Goal: Task Accomplishment & Management: Complete application form

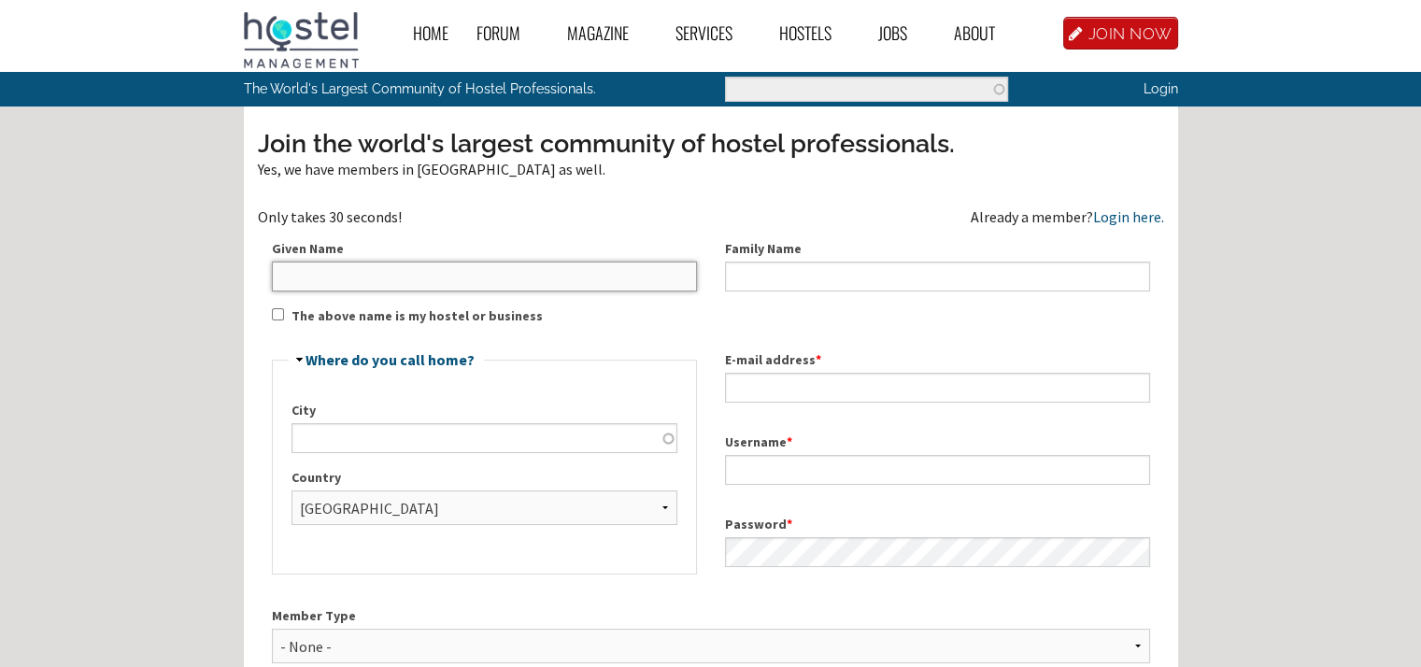
click at [488, 285] on input "Given Name" at bounding box center [484, 277] width 425 height 30
type input "[PERSON_NAME]"
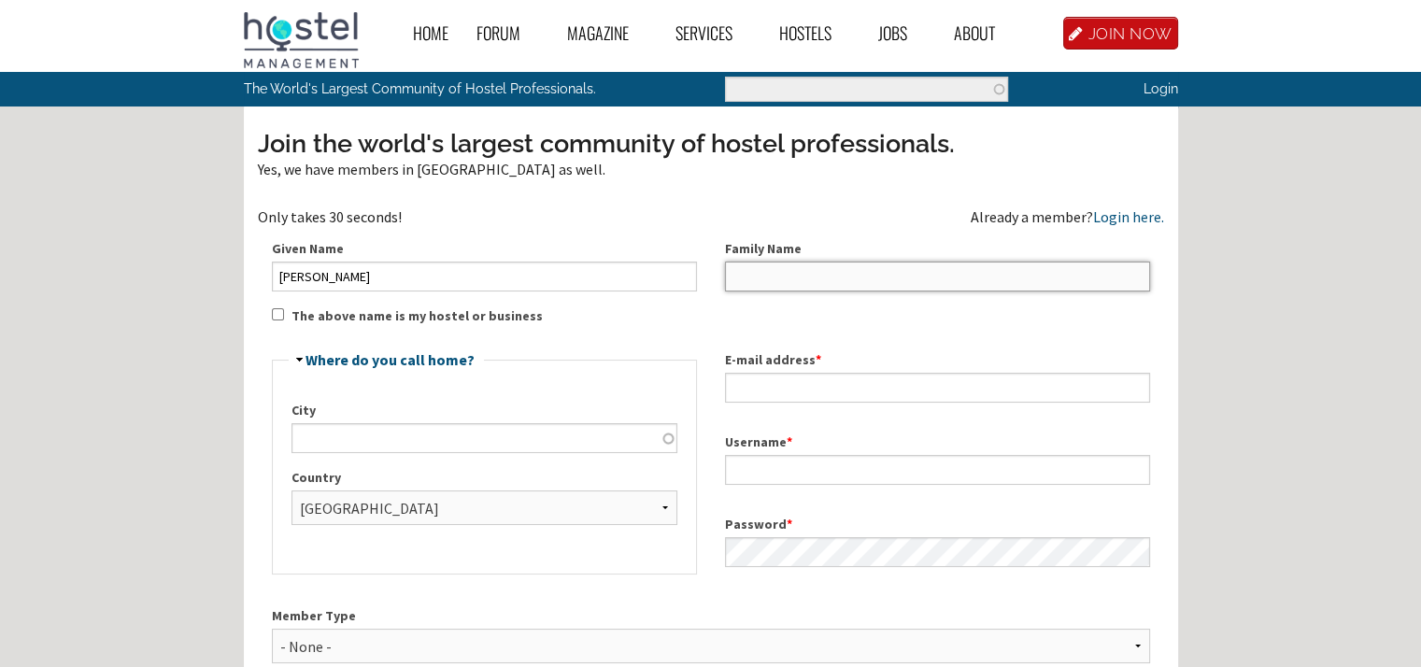
type input "Wick"
type input "Zuheros"
select select "921"
type input "[EMAIL_ADDRESS][DOMAIN_NAME]"
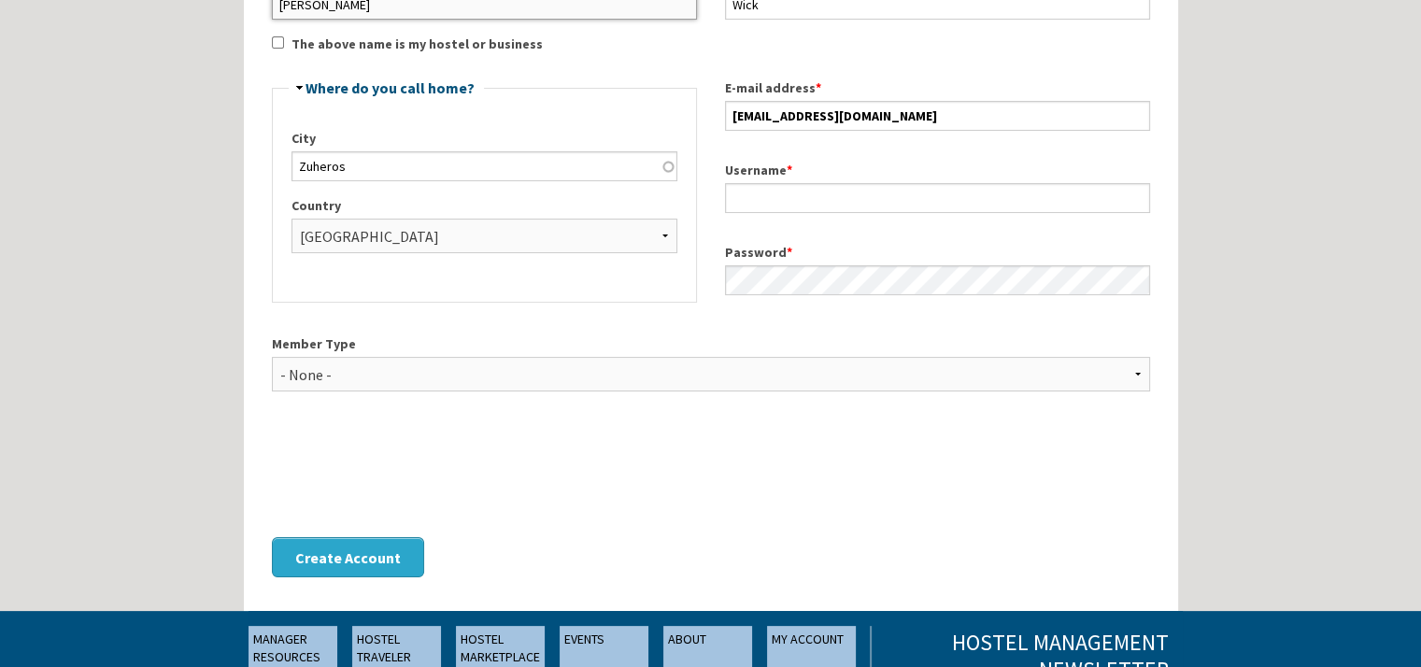
scroll to position [280, 0]
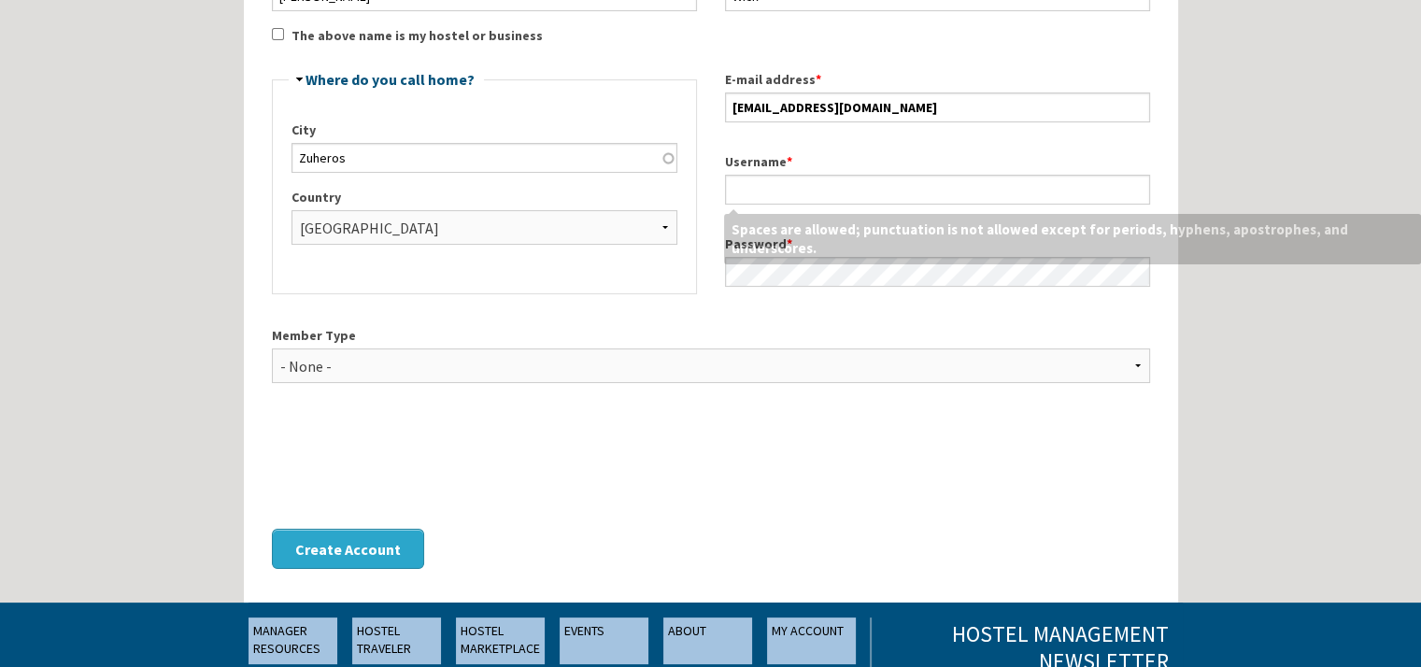
click at [743, 169] on label "Username *" at bounding box center [937, 162] width 425 height 20
click at [743, 175] on input "Username *" at bounding box center [937, 190] width 425 height 30
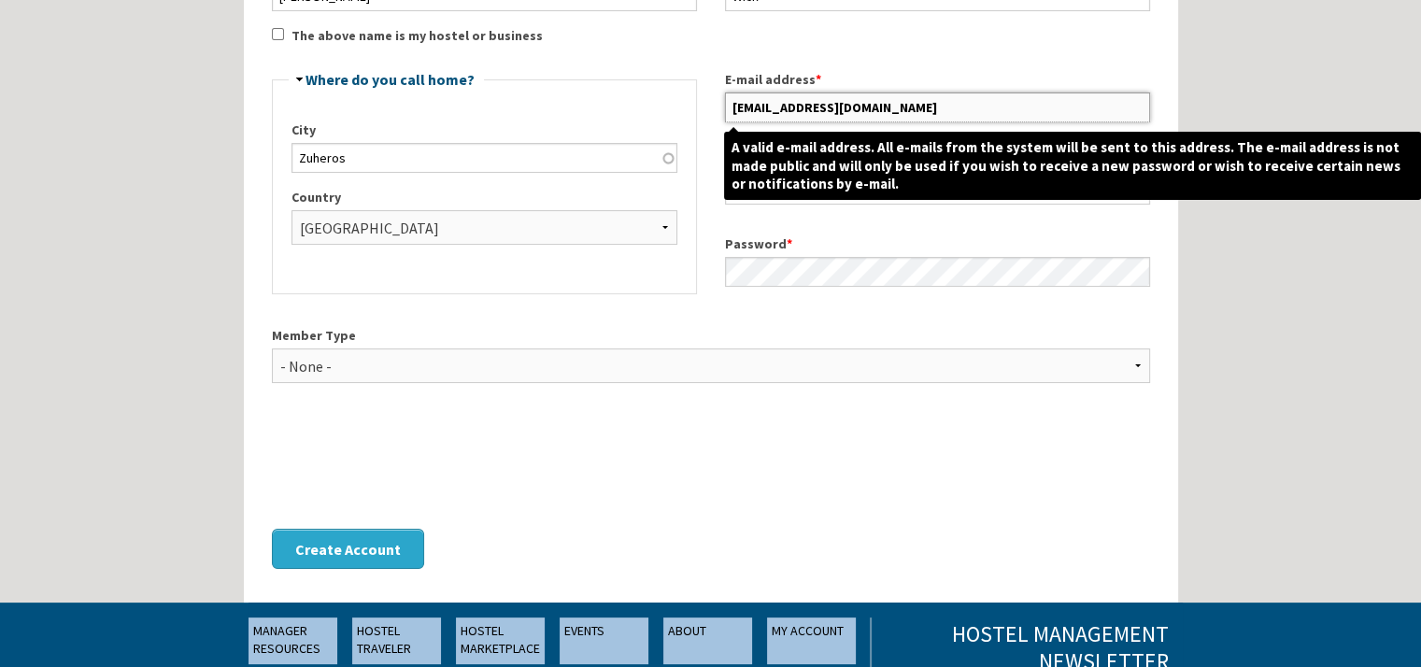
click at [755, 105] on input "[EMAIL_ADDRESS][DOMAIN_NAME]" at bounding box center [937, 107] width 425 height 30
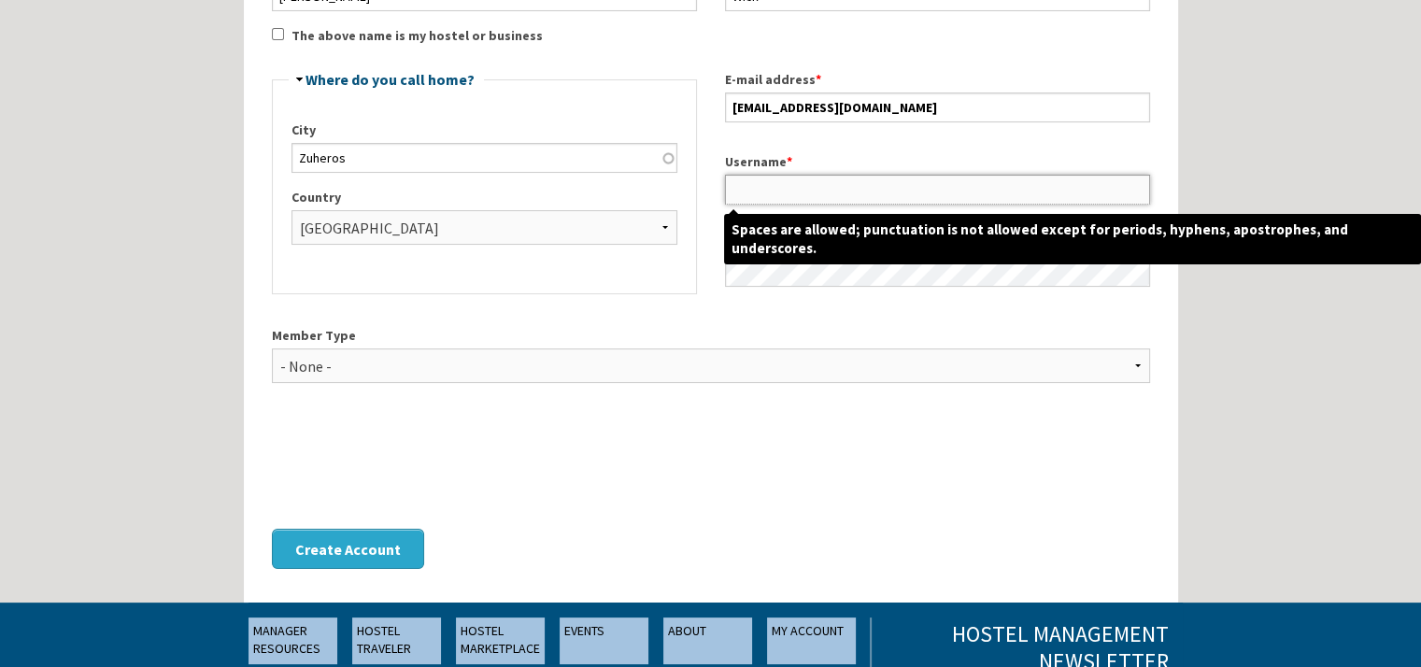
click at [732, 188] on input "Username *" at bounding box center [937, 190] width 425 height 30
paste input "wick94566"
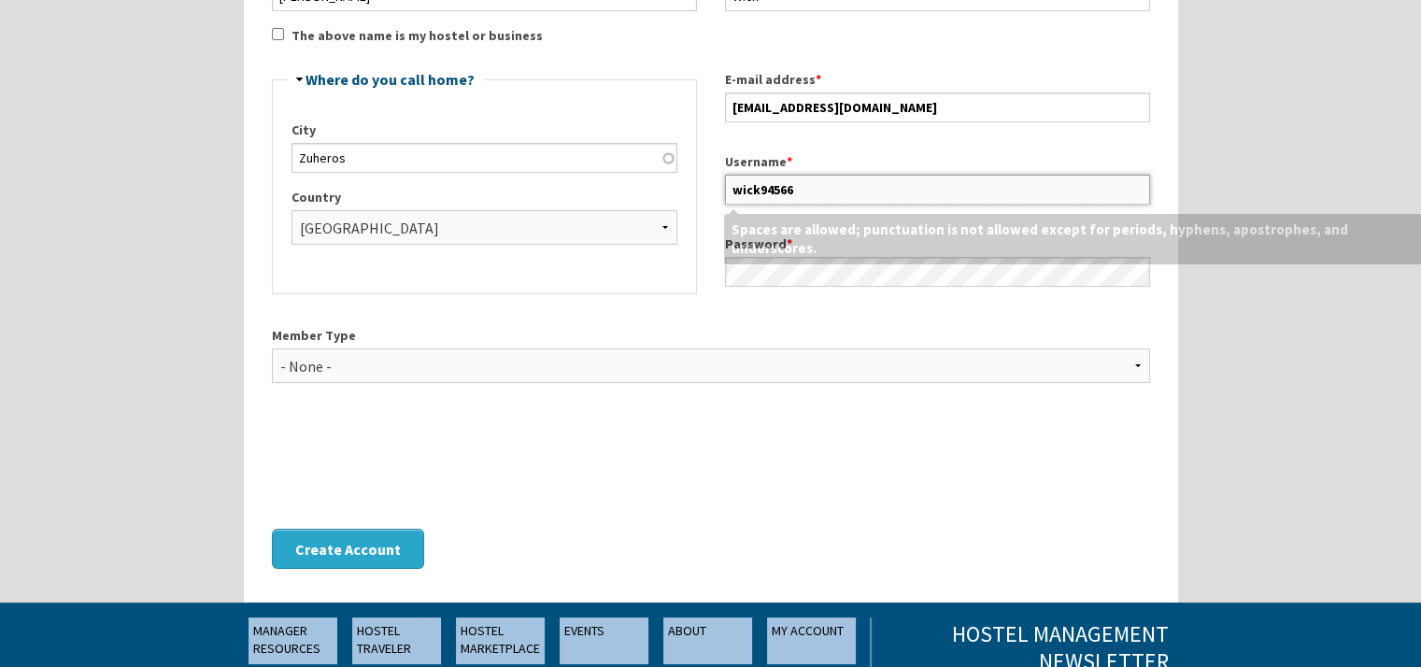
type input "wick94566"
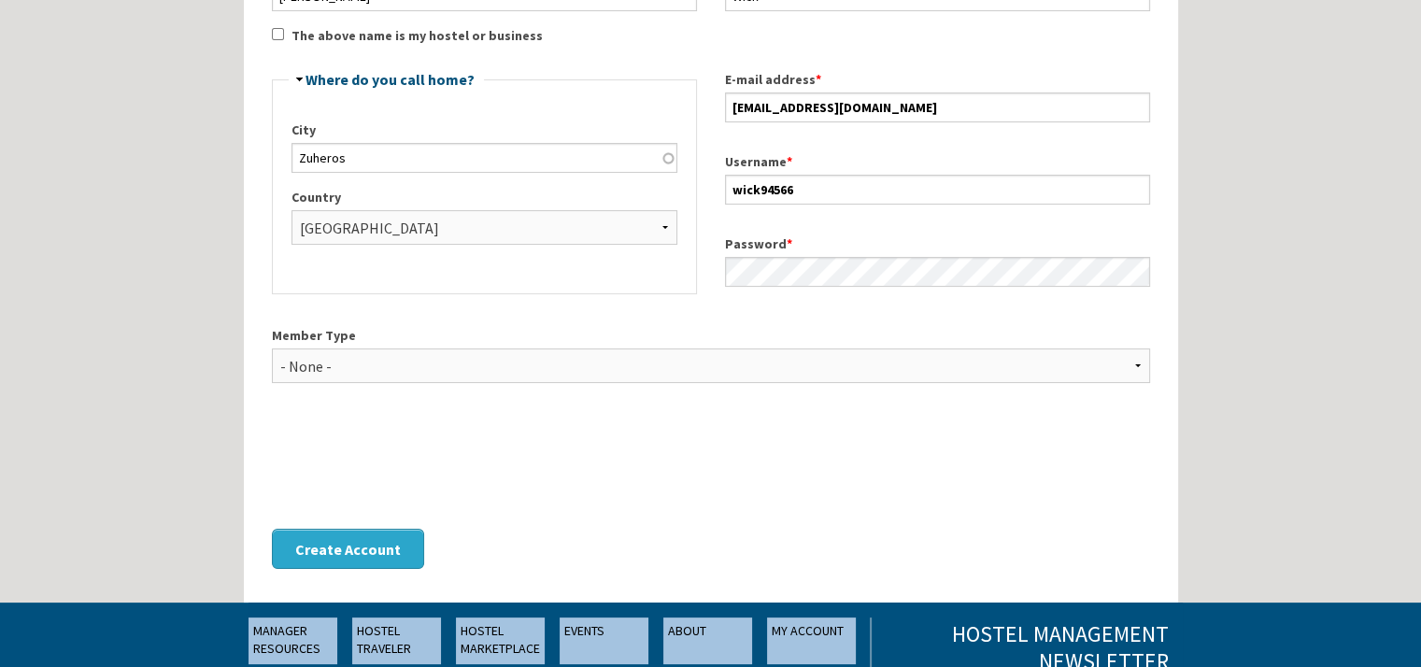
scroll to position [374, 0]
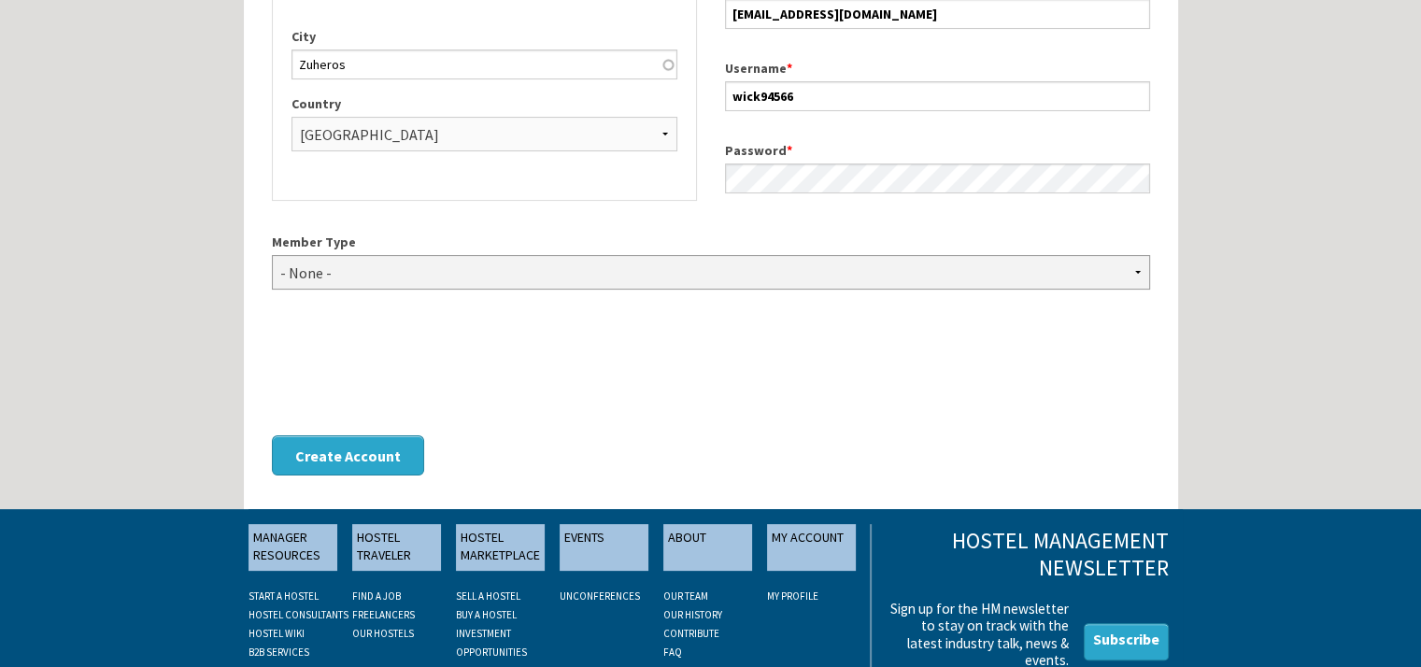
click at [385, 272] on select "- None - Hostel Owner Hostel Manager Hostel Investor Hostel Staff Hostel Volunt…" at bounding box center [711, 272] width 878 height 35
select select "1416"
click at [272, 255] on select "- None - Hostel Owner Hostel Manager Hostel Investor Hostel Staff Hostel Volunt…" at bounding box center [711, 272] width 878 height 35
click at [327, 426] on div "Join the world's largest community of hostel professionals. Yes, we have member…" at bounding box center [711, 122] width 906 height 741
click at [333, 445] on button "Create Account" at bounding box center [348, 455] width 152 height 40
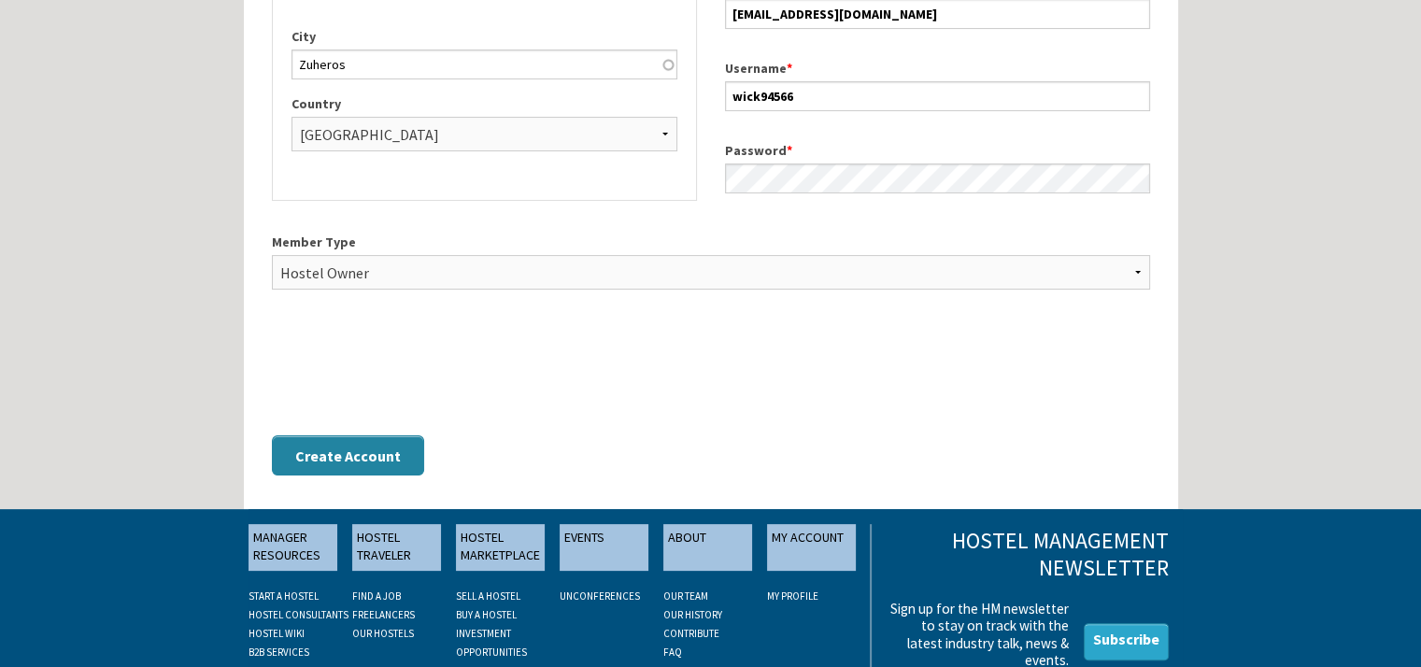
click at [333, 445] on button "Create Account" at bounding box center [348, 455] width 152 height 40
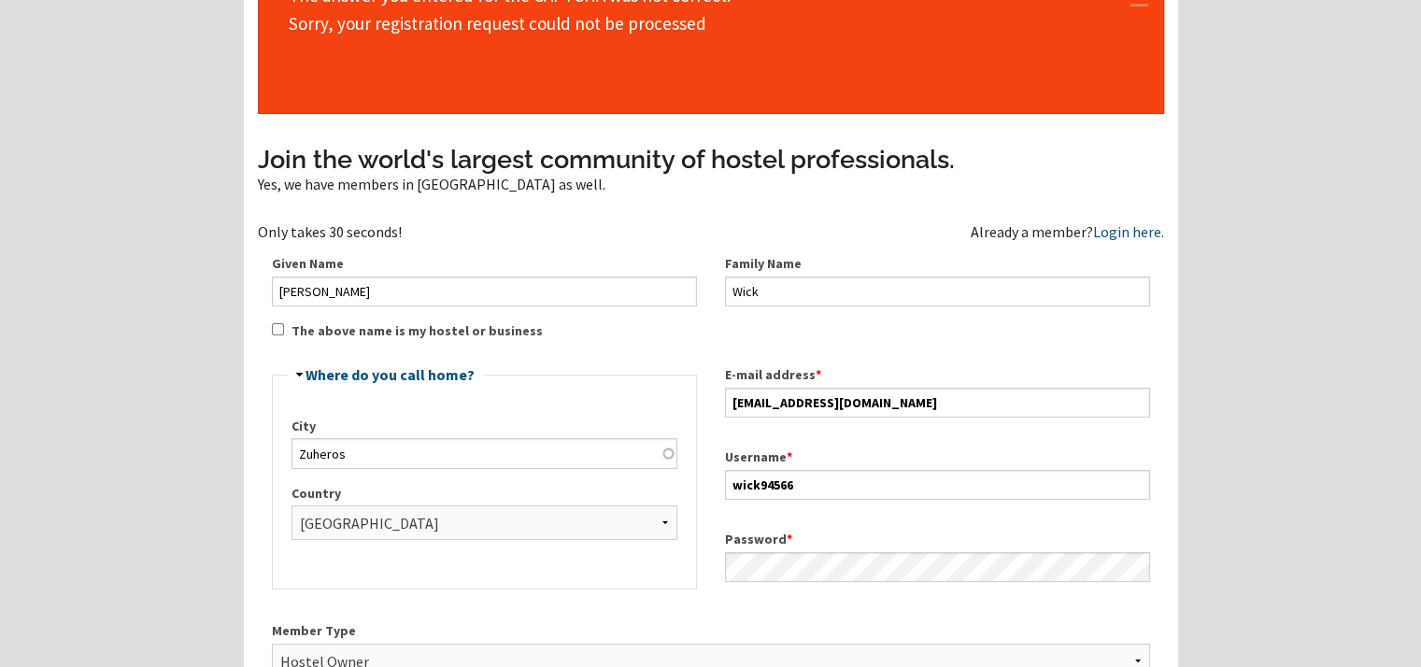
scroll to position [93, 0]
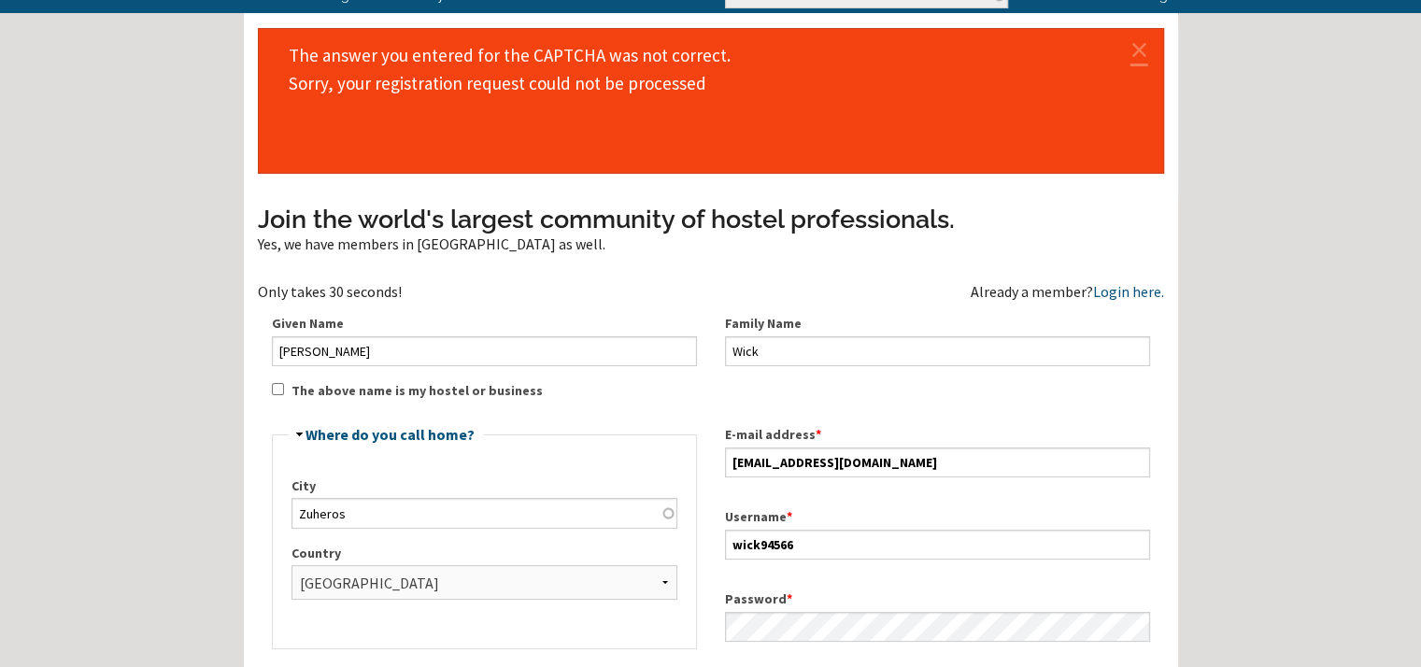
click at [280, 385] on input "The above name is my hostel or business" at bounding box center [278, 389] width 12 height 12
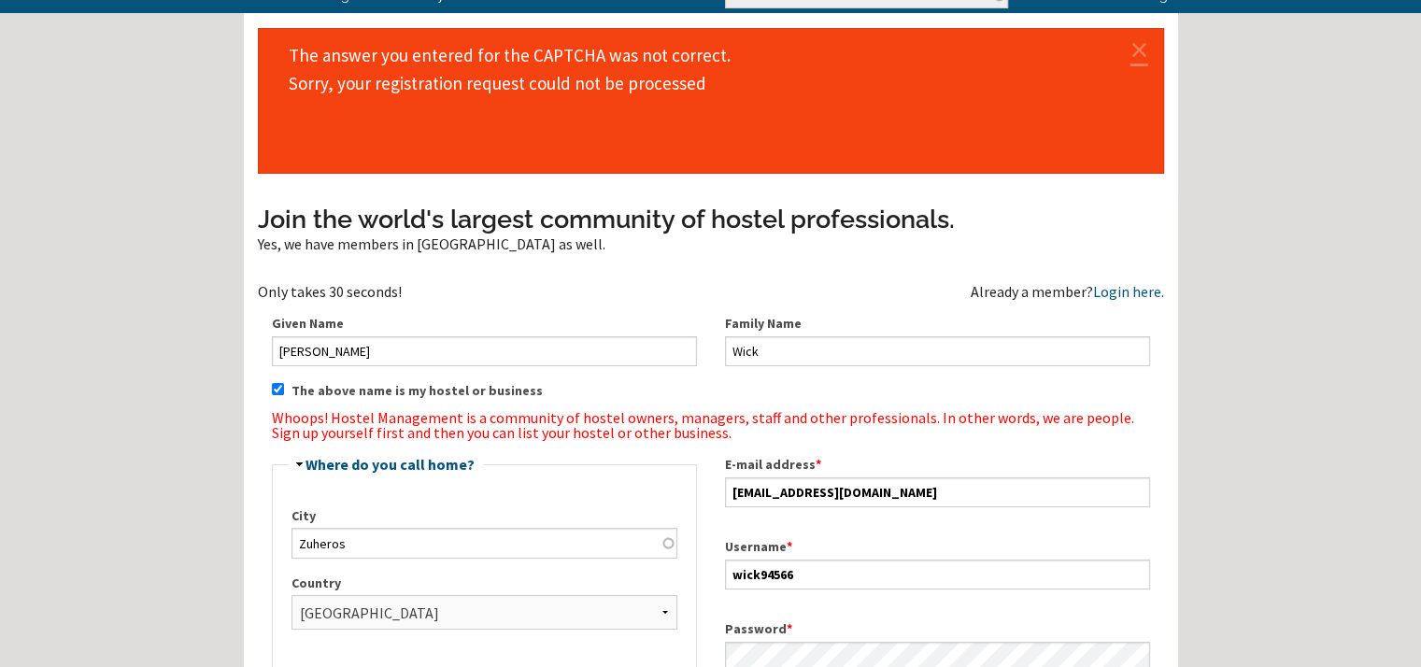
click at [280, 385] on input "The above name is my hostel or business" at bounding box center [278, 389] width 12 height 12
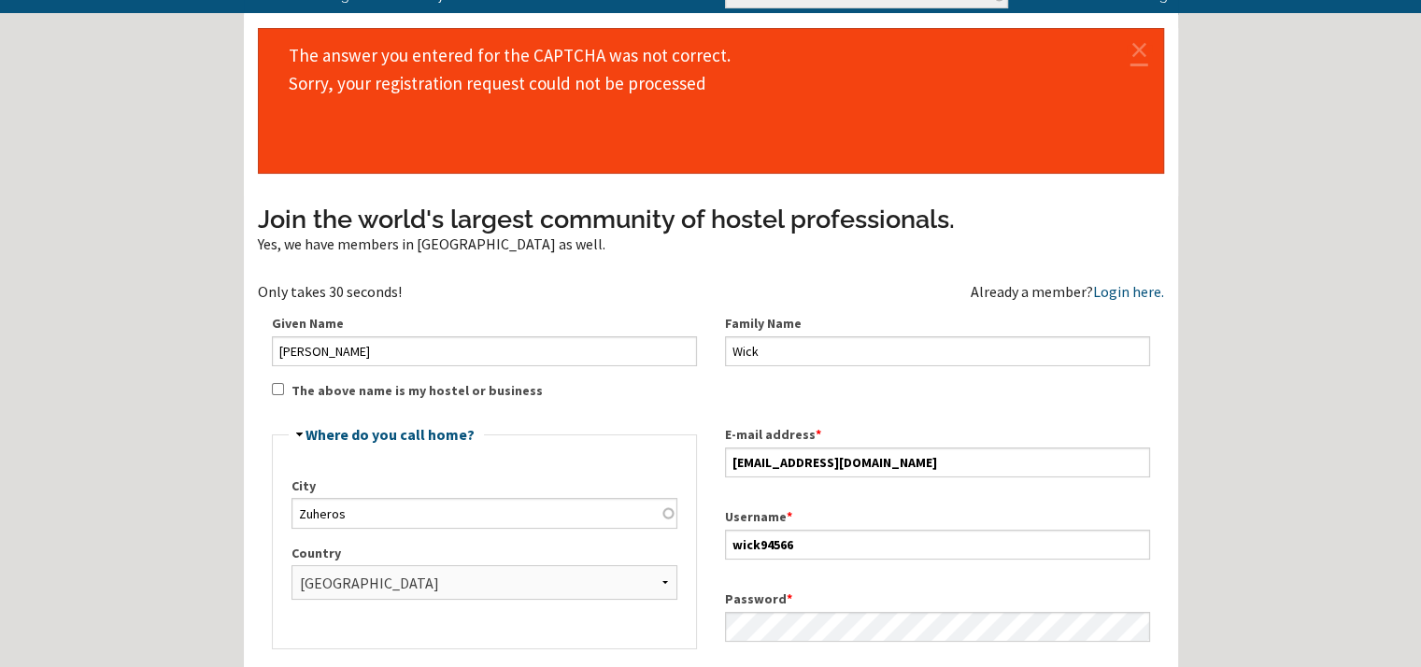
click at [291, 383] on label "The above name is my hostel or business" at bounding box center [416, 391] width 251 height 20
click at [284, 383] on input "The above name is my hostel or business" at bounding box center [278, 389] width 12 height 12
click at [291, 383] on label "The above name is my hostel or business" at bounding box center [416, 391] width 251 height 20
click at [284, 383] on input "The above name is my hostel or business" at bounding box center [278, 389] width 12 height 12
click at [285, 387] on div "Join the world's largest community of hostel professionals. Yes, we have member…" at bounding box center [711, 572] width 906 height 741
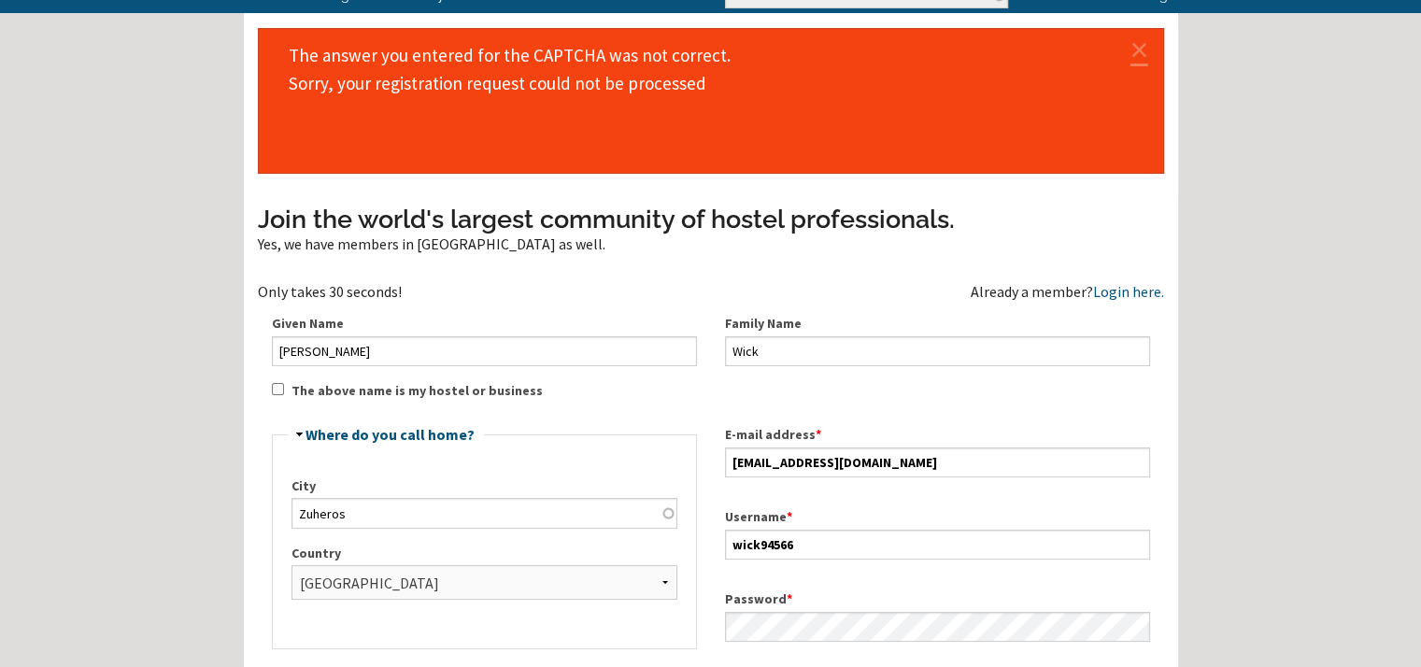
click at [281, 388] on input "The above name is my hostel or business" at bounding box center [278, 389] width 12 height 12
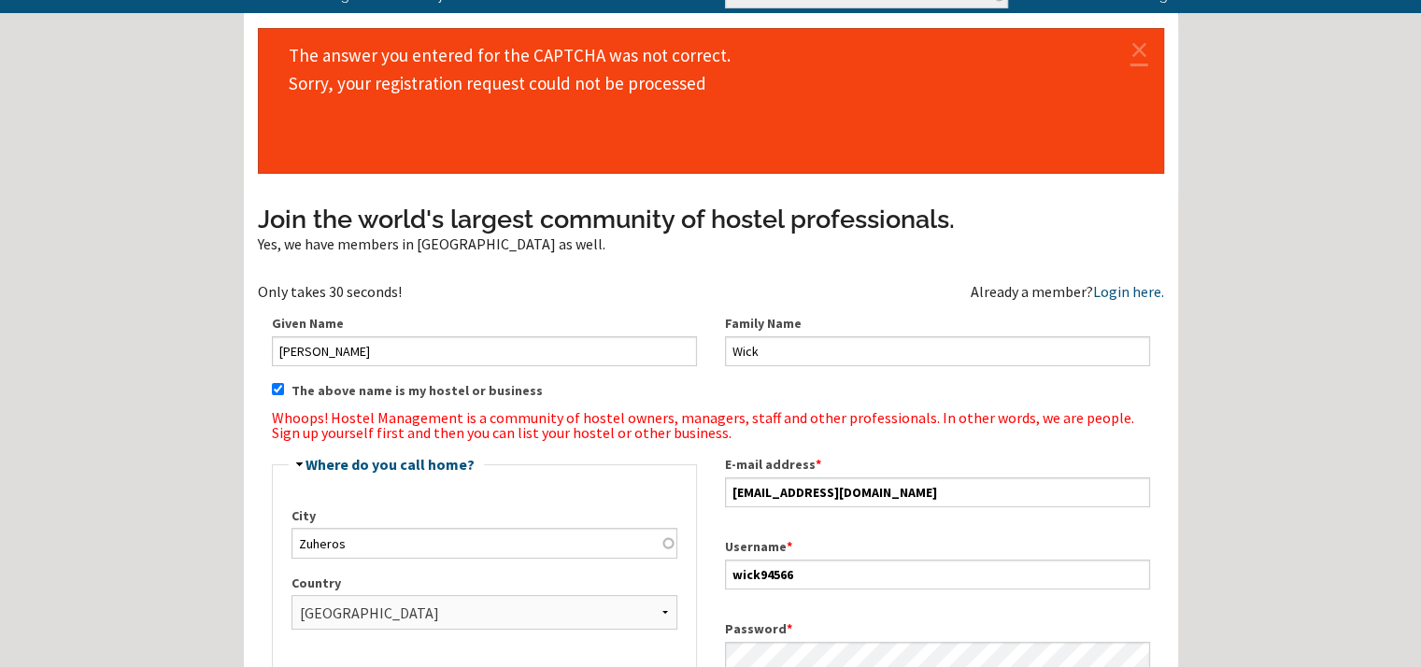
click at [280, 389] on input "The above name is my hostel or business" at bounding box center [278, 389] width 12 height 12
checkbox input "false"
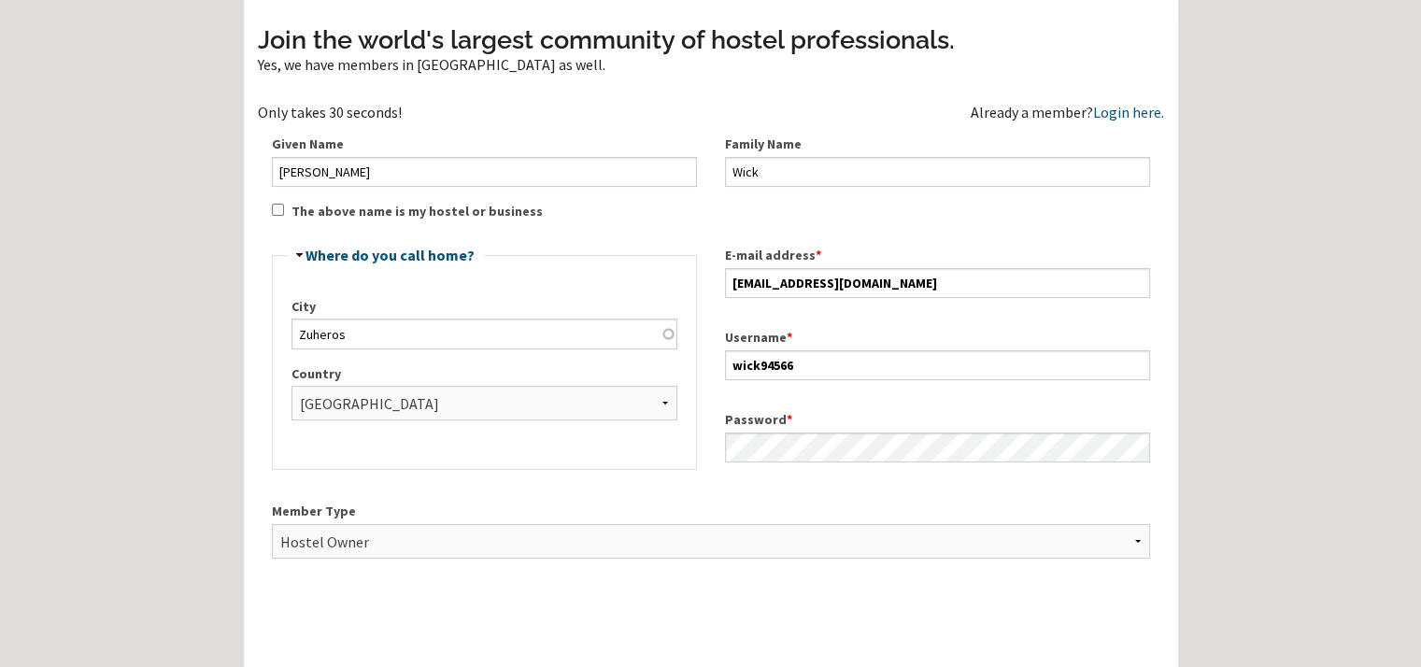
scroll to position [686, 0]
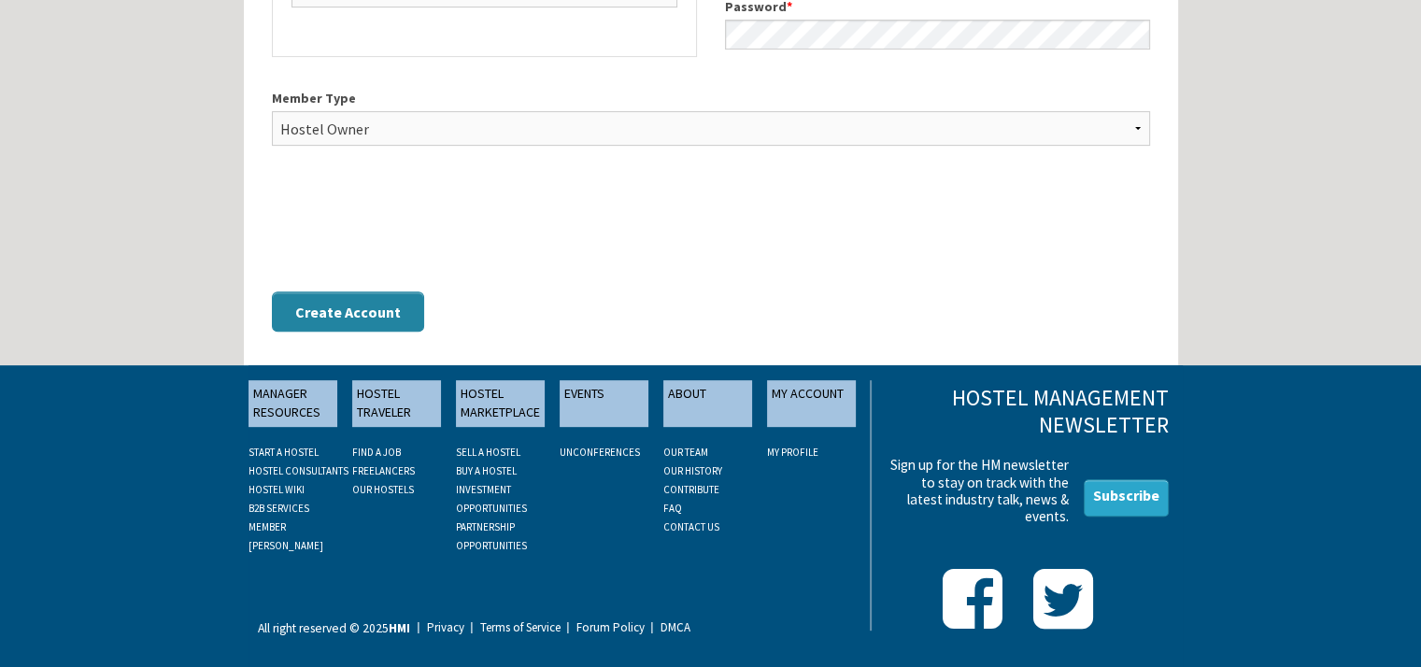
click at [374, 303] on button "Create Account" at bounding box center [348, 311] width 152 height 40
